Goal: Obtain resource: Download file/media

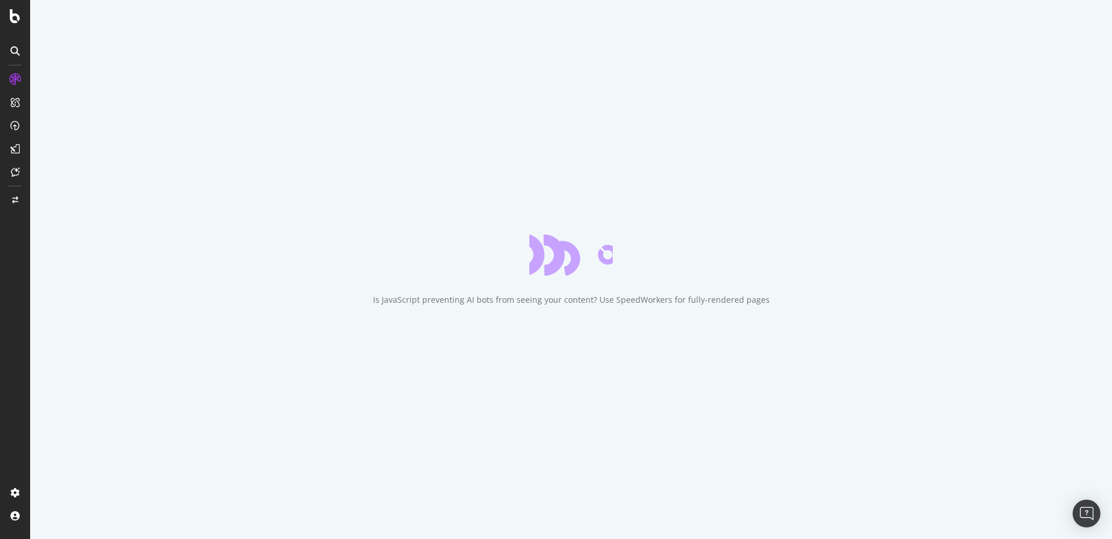
click at [222, 87] on div "Is JavaScript preventing AI bots from seeing your content? Use SpeedWorkers for…" at bounding box center [571, 269] width 1082 height 539
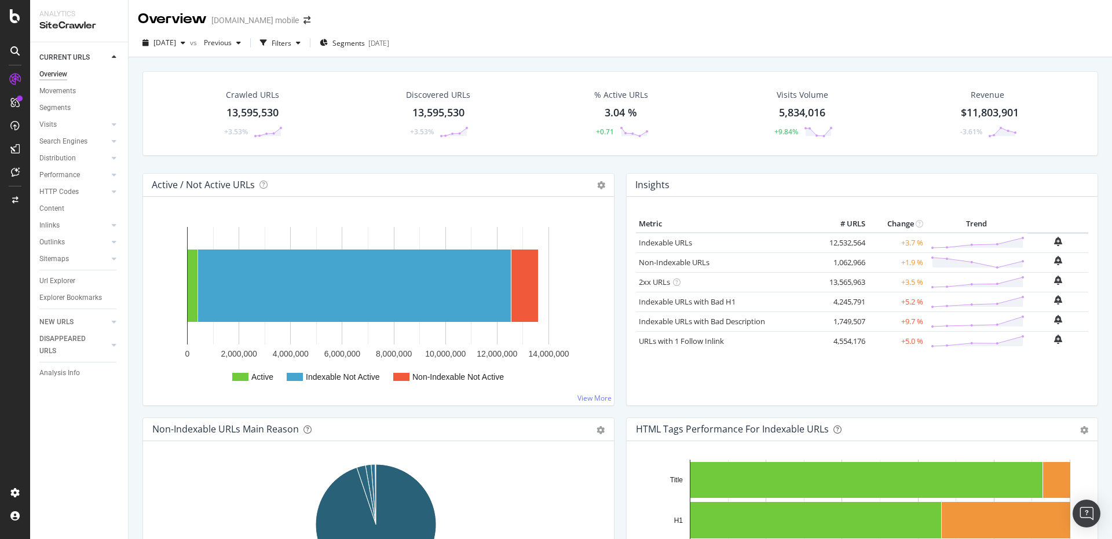
click at [60, 283] on div "Url Explorer" at bounding box center [57, 281] width 36 height 12
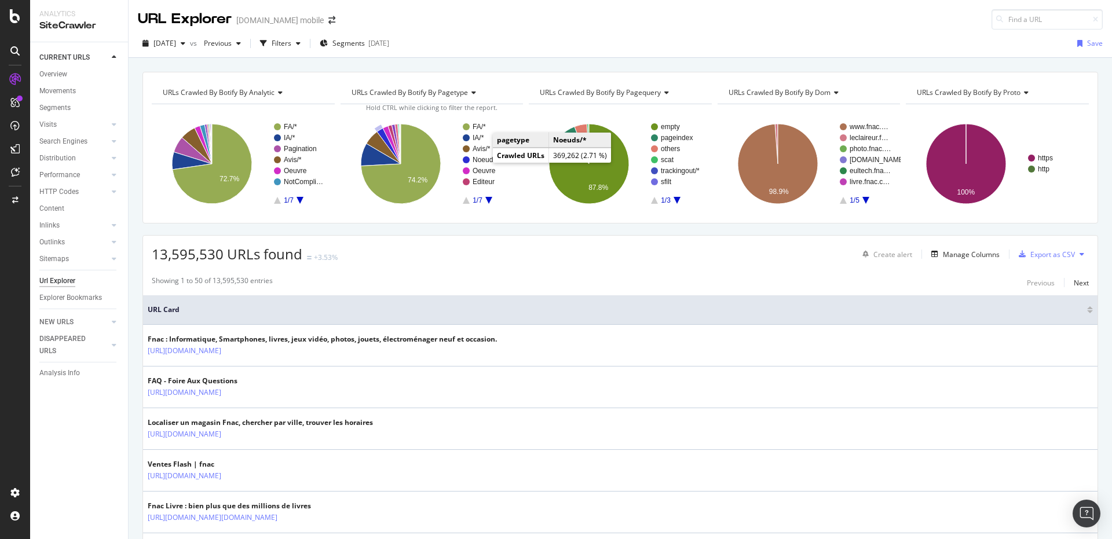
click at [482, 160] on text "Noeuds/*" at bounding box center [487, 160] width 29 height 8
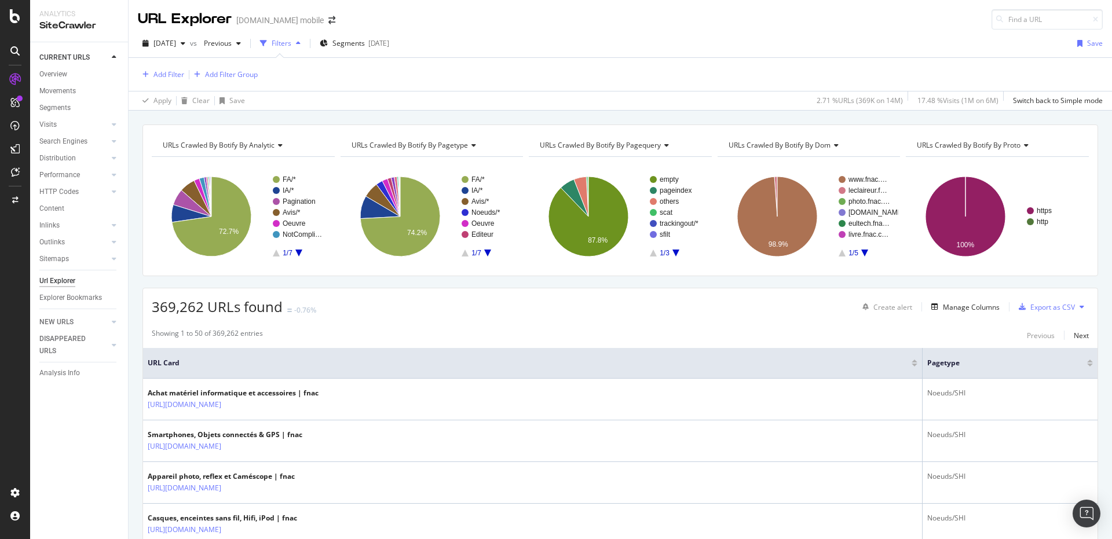
click at [298, 253] on icon "A chart." at bounding box center [299, 253] width 7 height 7
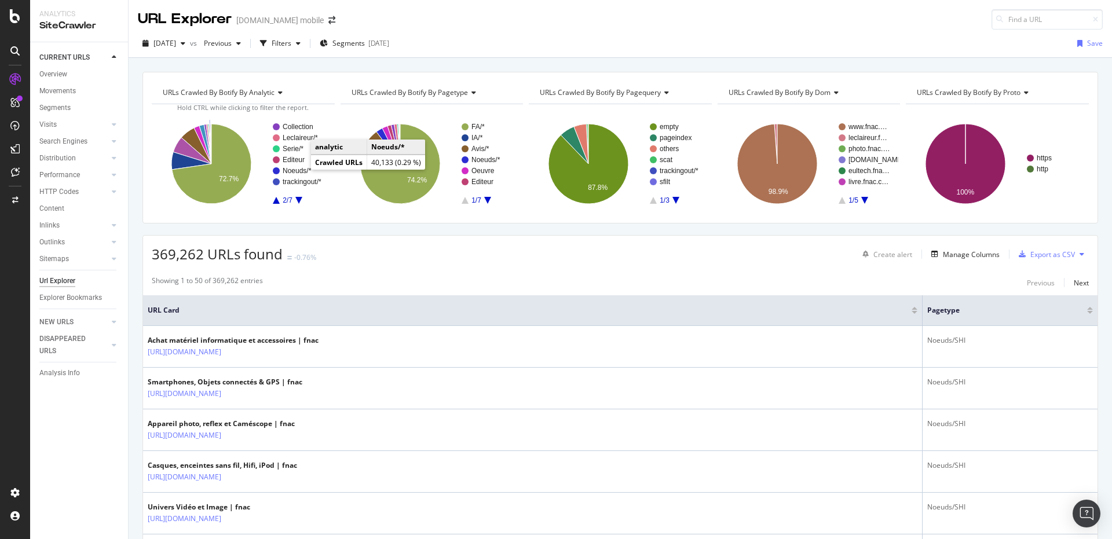
click at [298, 172] on text "Noeuds/*" at bounding box center [297, 171] width 29 height 8
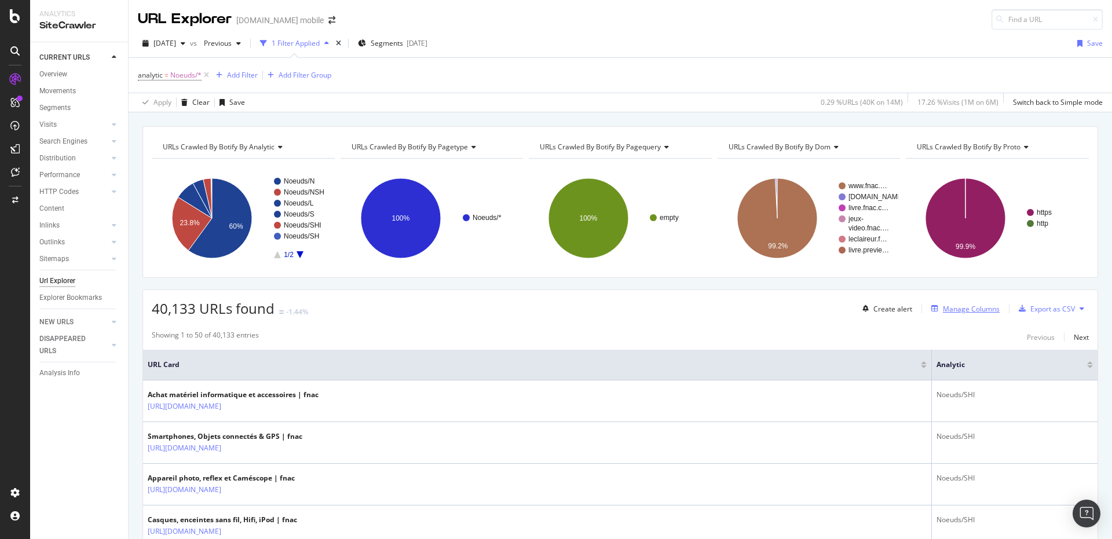
click at [931, 302] on div "Create alert Manage Columns Export as CSV" at bounding box center [973, 309] width 231 height 20
click at [931, 304] on div "Manage Columns" at bounding box center [963, 308] width 73 height 13
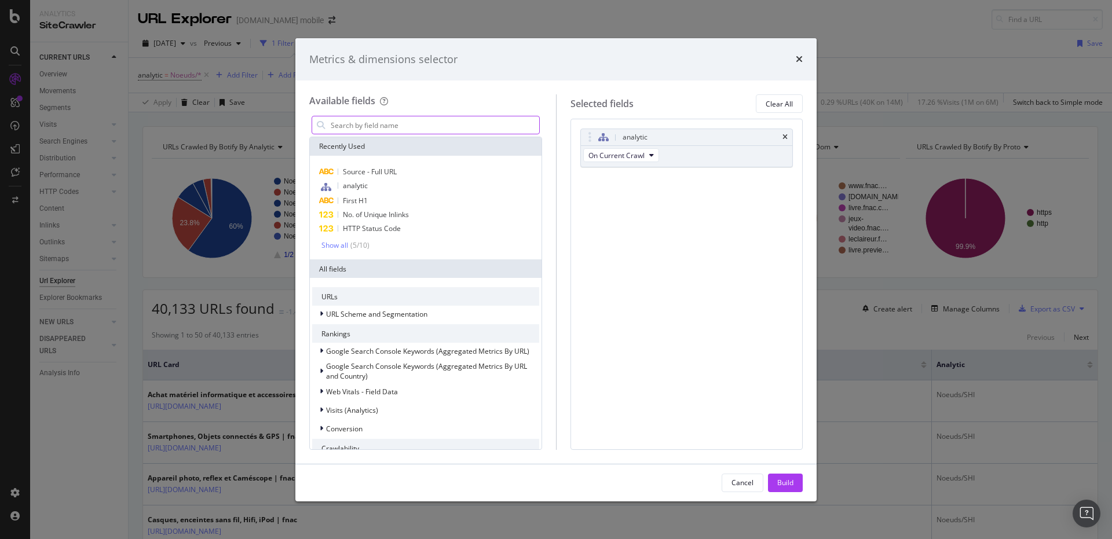
click at [443, 128] on input "modal" at bounding box center [435, 124] width 210 height 17
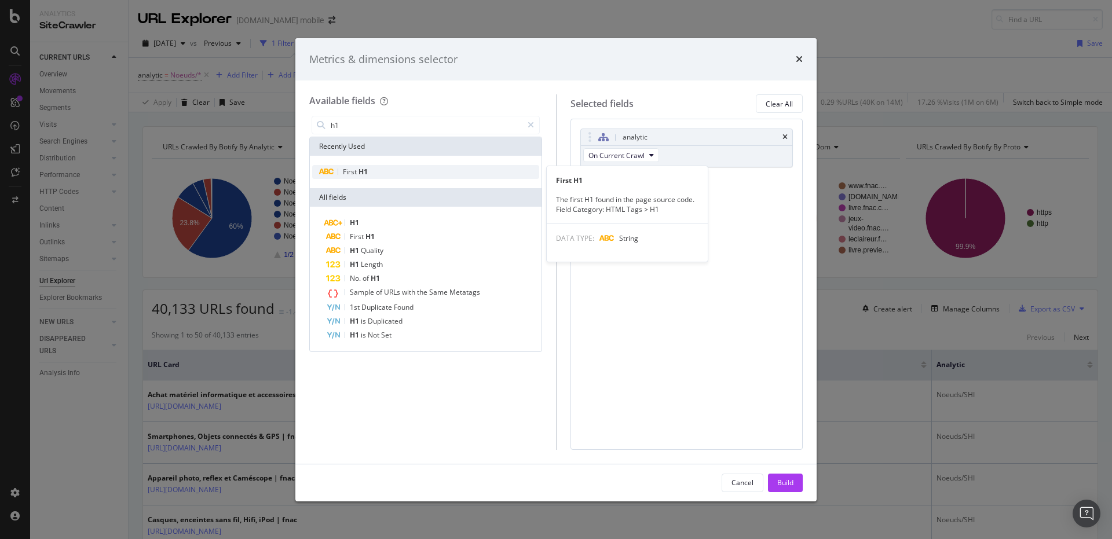
click at [404, 170] on div "First H1" at bounding box center [425, 172] width 227 height 14
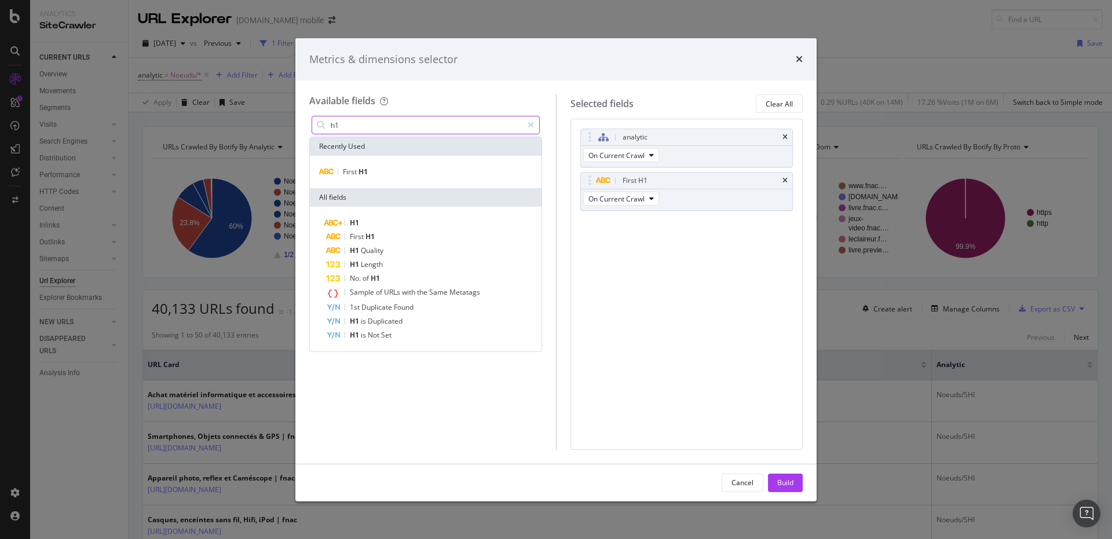
click at [420, 130] on input "h1" at bounding box center [426, 124] width 193 height 17
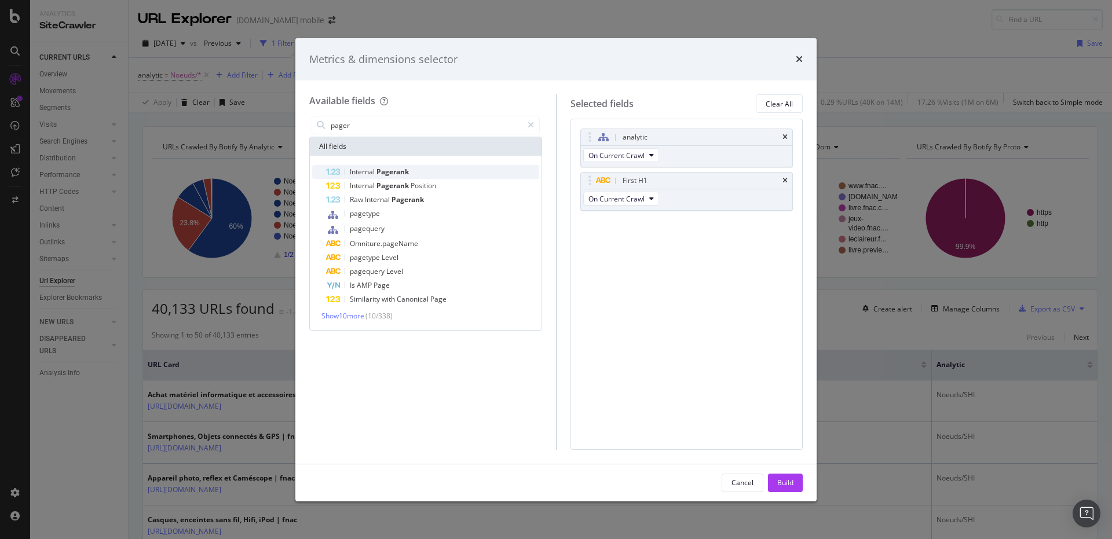
click at [425, 169] on div "Internal Pagerank" at bounding box center [432, 172] width 213 height 14
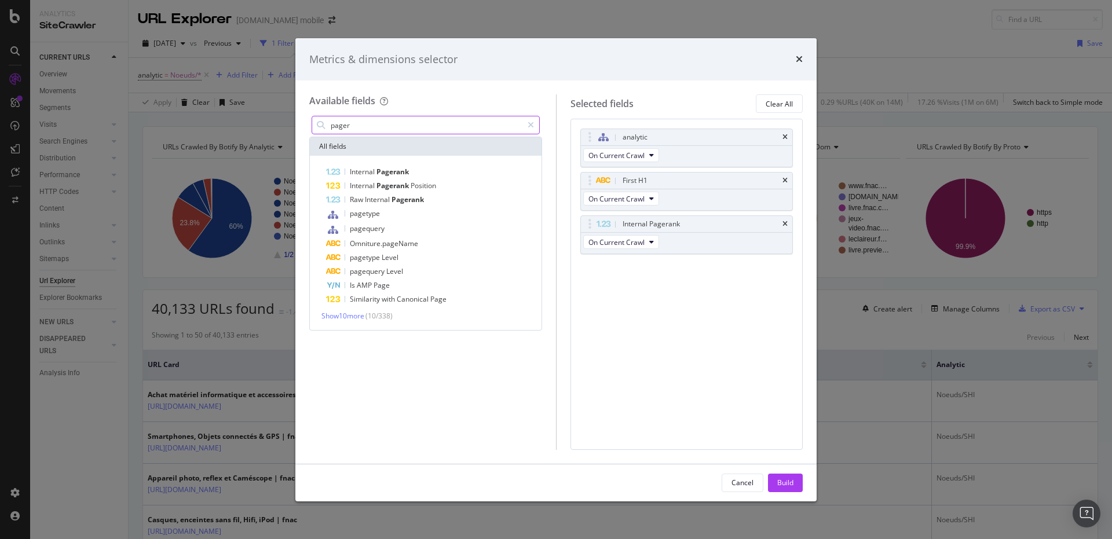
click at [459, 121] on input "pager" at bounding box center [426, 124] width 193 height 17
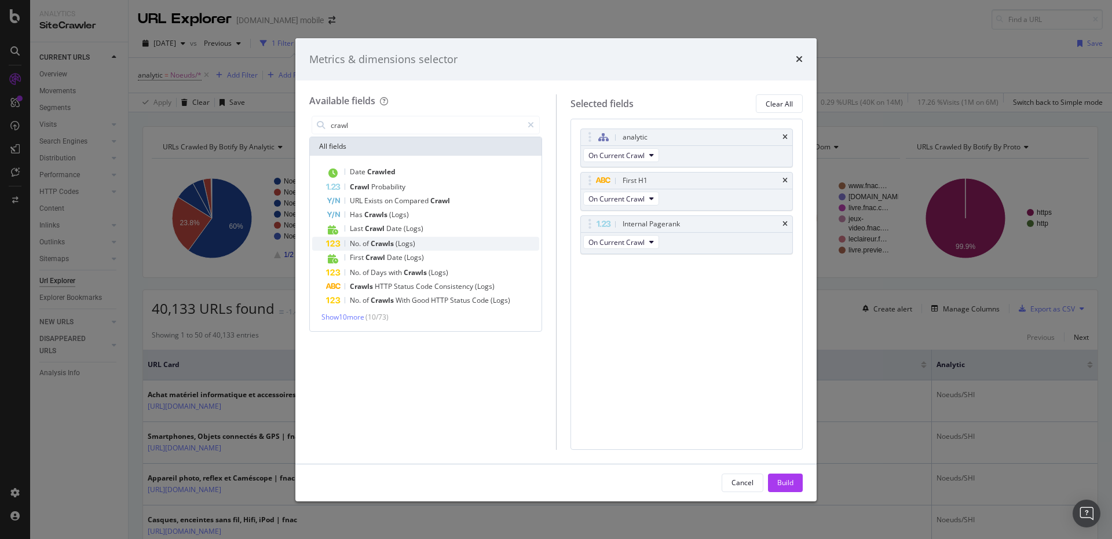
click at [422, 243] on div "No. of Crawls (Logs)" at bounding box center [432, 244] width 213 height 14
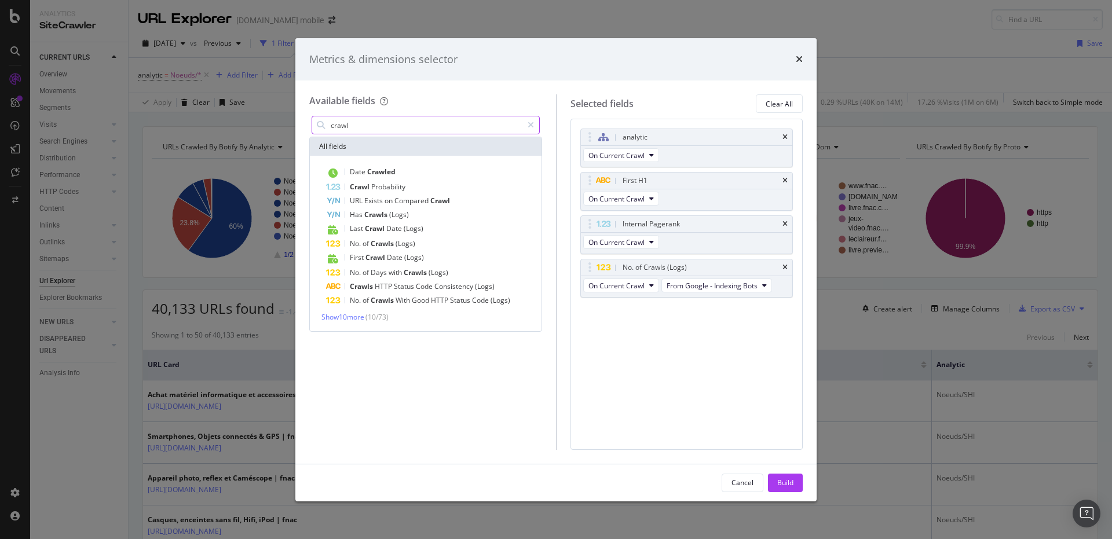
click at [413, 121] on input "crawl" at bounding box center [426, 124] width 193 height 17
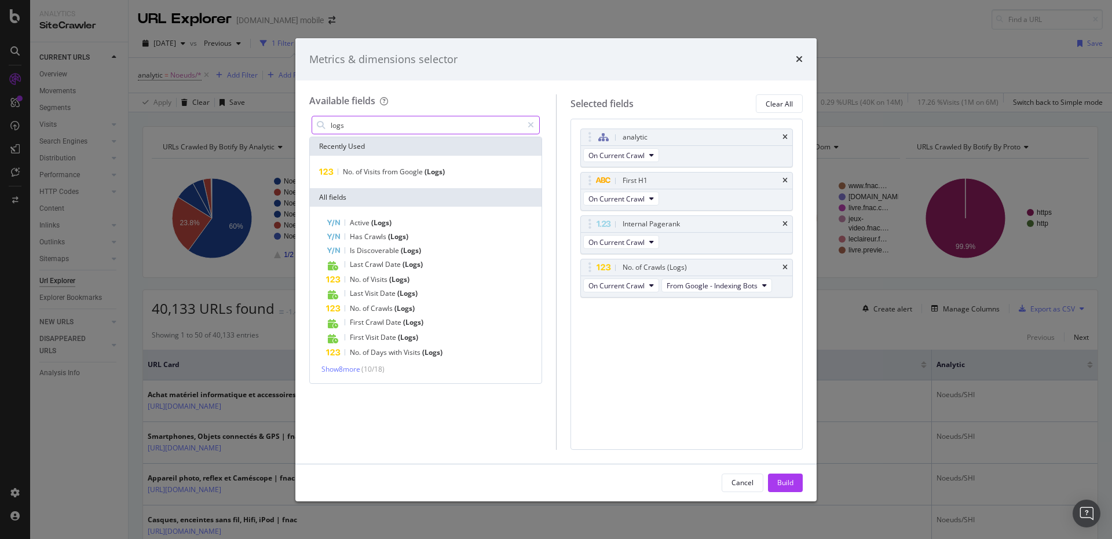
type input "g"
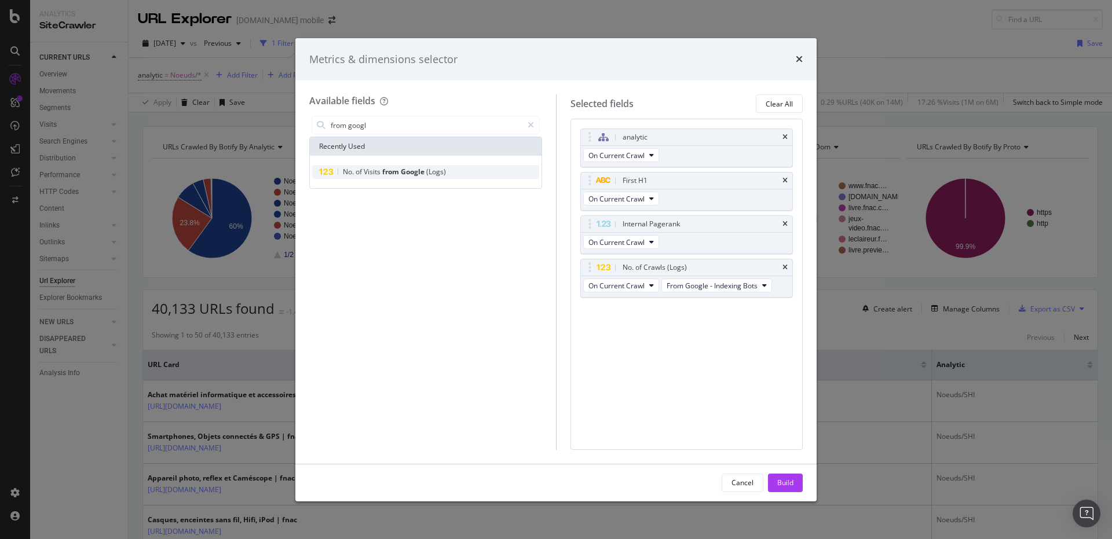
click at [408, 166] on div "No. of Visits from Google (Logs)" at bounding box center [425, 172] width 227 height 14
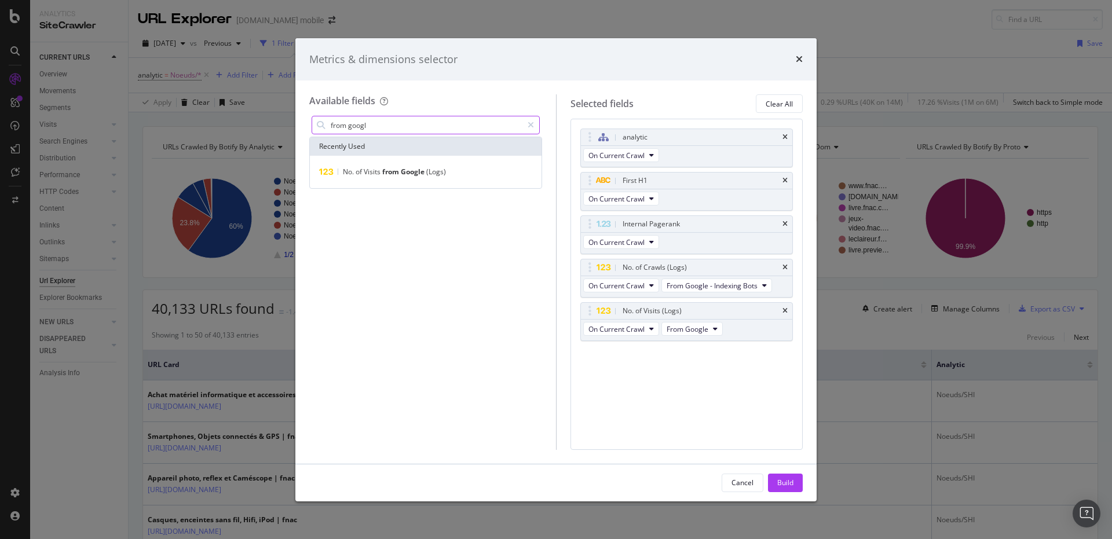
click at [411, 130] on input "from googl" at bounding box center [426, 124] width 193 height 17
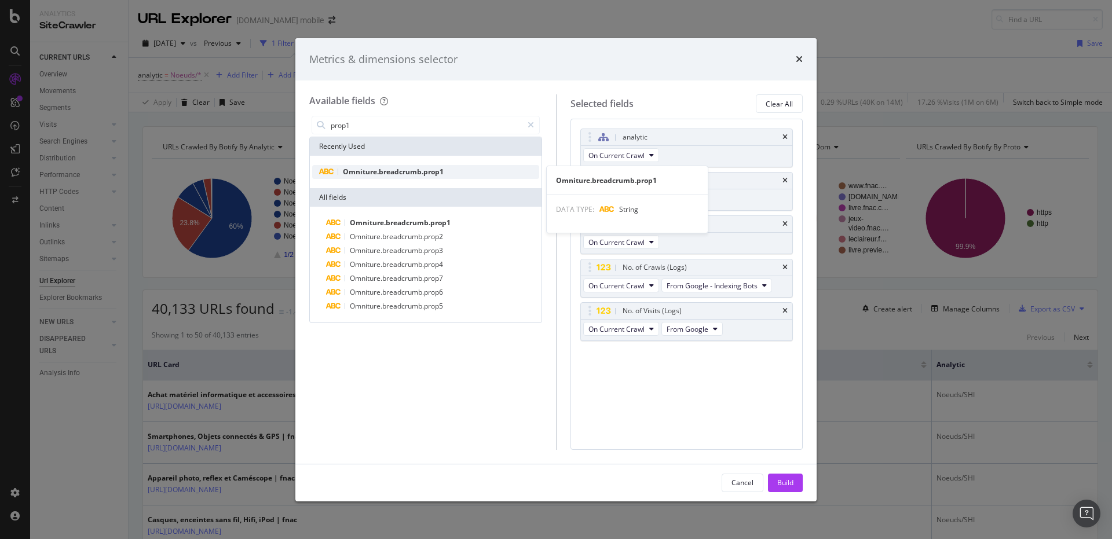
click at [417, 169] on span "Omniture.breadcrumb.prop1" at bounding box center [393, 172] width 101 height 10
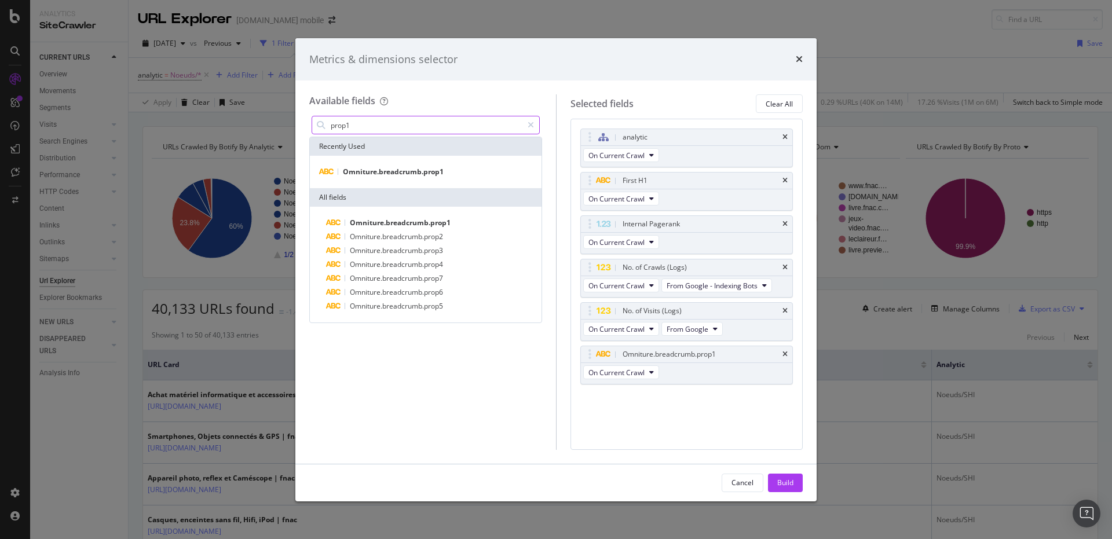
click at [419, 132] on input "prop1" at bounding box center [426, 124] width 193 height 17
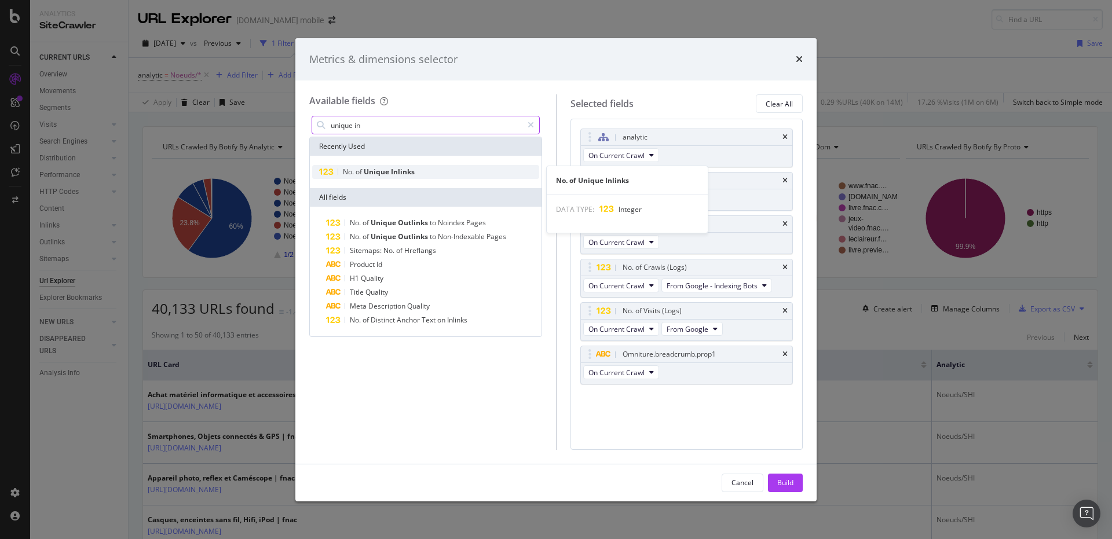
type input "unique in"
click at [405, 172] on span "Inlinks" at bounding box center [403, 172] width 24 height 10
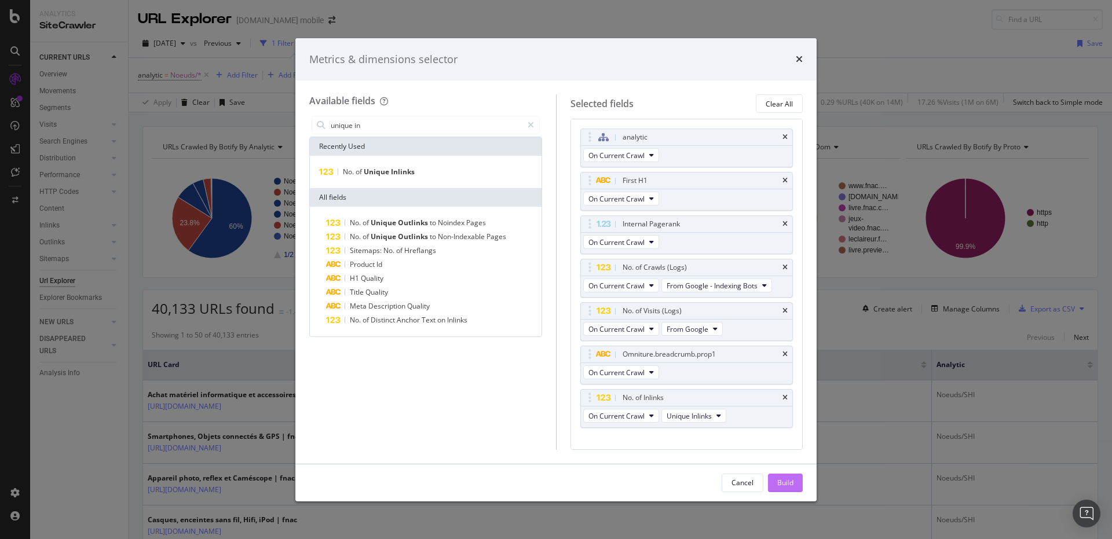
click at [773, 476] on button "Build" at bounding box center [785, 483] width 35 height 19
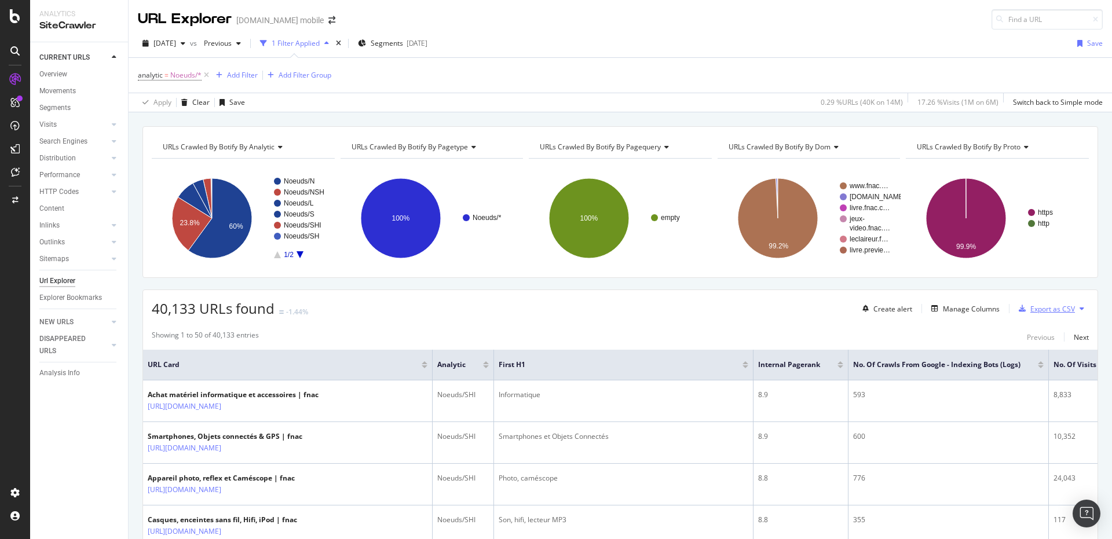
click at [1050, 308] on div "Export as CSV" at bounding box center [1053, 309] width 45 height 10
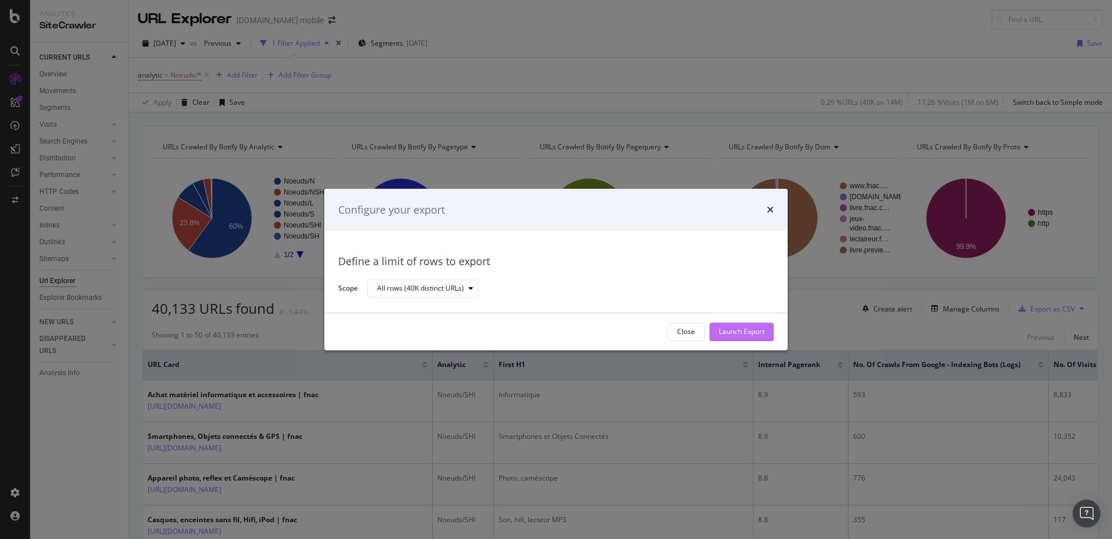
click at [741, 331] on div "Launch Export" at bounding box center [742, 332] width 46 height 10
